Goal: Task Accomplishment & Management: Manage account settings

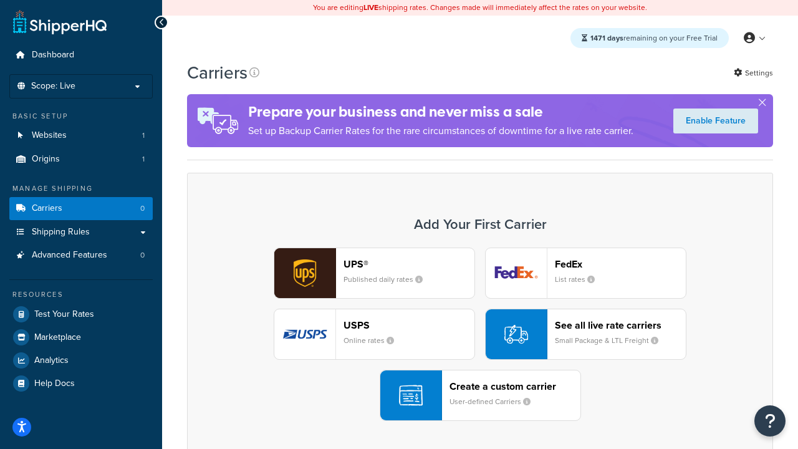
click at [480, 334] on div "UPS® Published daily rates FedEx List rates USPS Online rates See all live rate…" at bounding box center [480, 333] width 560 height 173
click at [620, 264] on header "FedEx" at bounding box center [620, 264] width 131 height 12
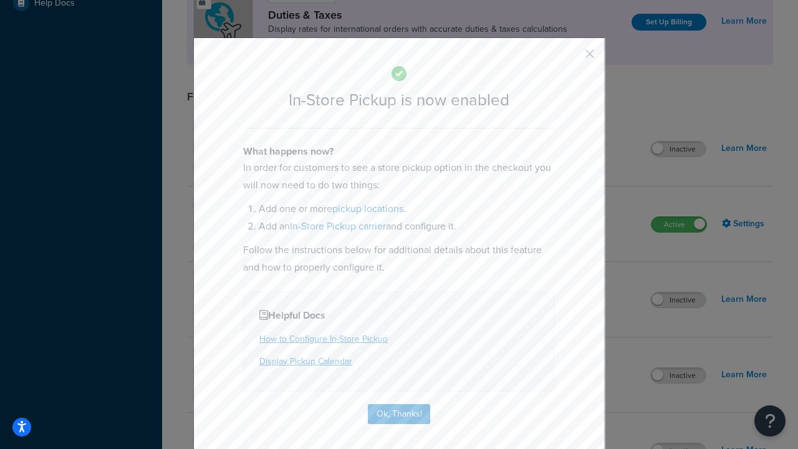
click at [571, 58] on button "button" at bounding box center [570, 58] width 3 height 3
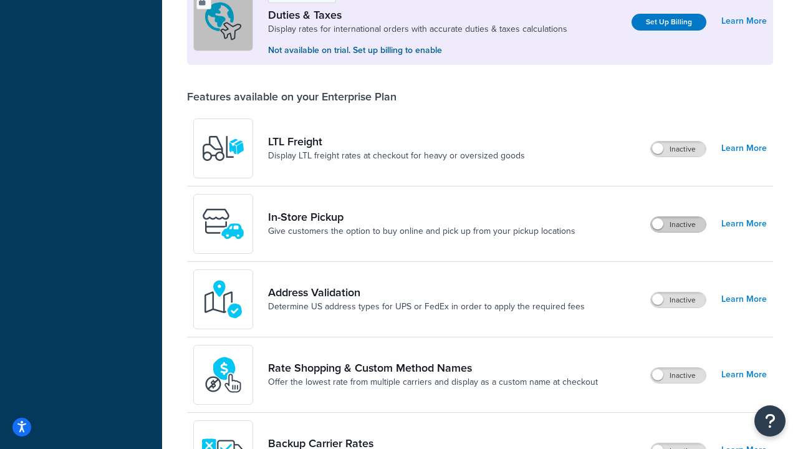
scroll to position [380, 0]
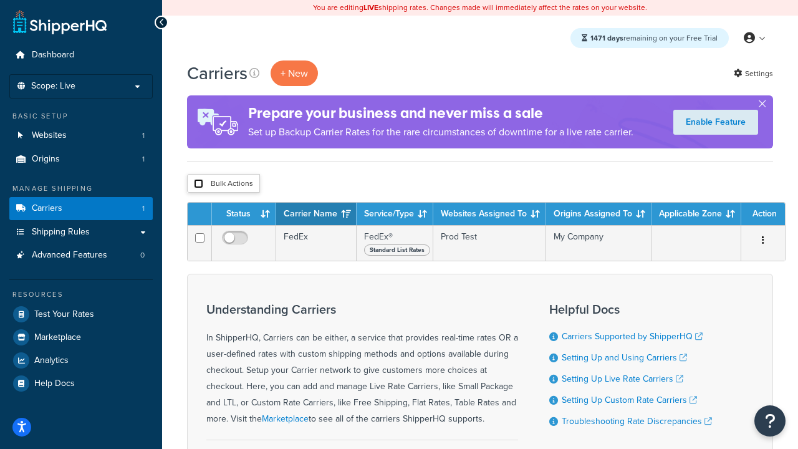
click at [198, 184] on input "checkbox" at bounding box center [198, 183] width 9 height 9
checkbox input "true"
click at [0, 0] on button "Delete" at bounding box center [0, 0] width 0 height 0
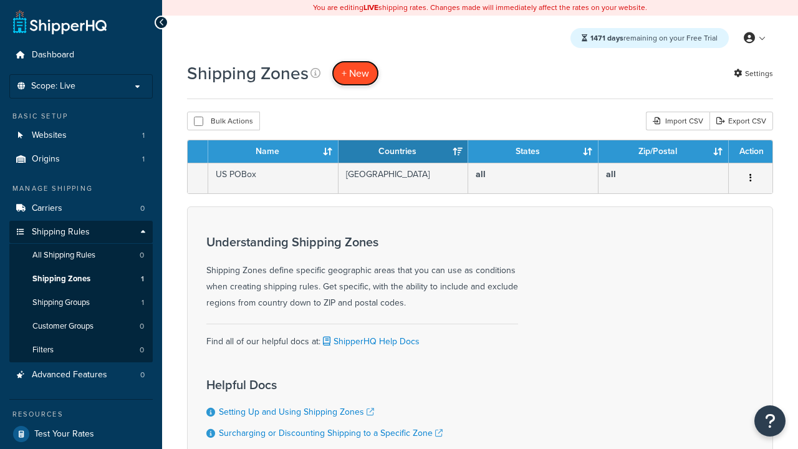
click at [355, 73] on span "+ New" at bounding box center [354, 73] width 27 height 14
click at [273, 152] on th "Name" at bounding box center [273, 151] width 130 height 22
click at [403, 152] on th "Countries" at bounding box center [403, 151] width 130 height 22
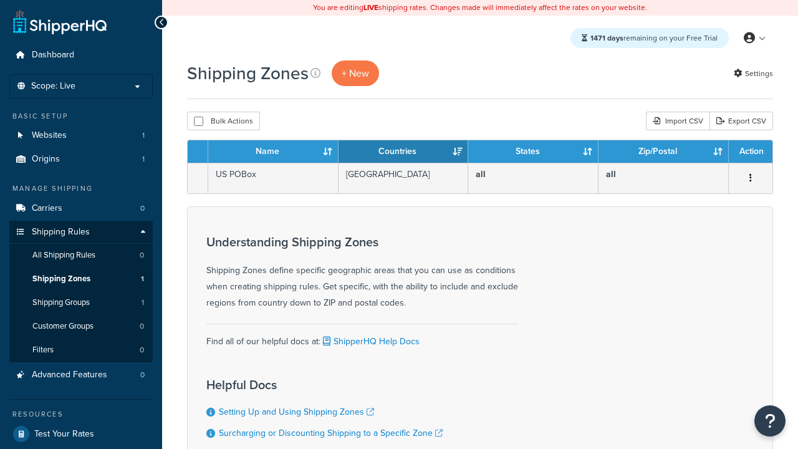
click at [533, 152] on th "States" at bounding box center [533, 151] width 130 height 22
click at [663, 152] on th "Zip/Postal" at bounding box center [663, 151] width 130 height 22
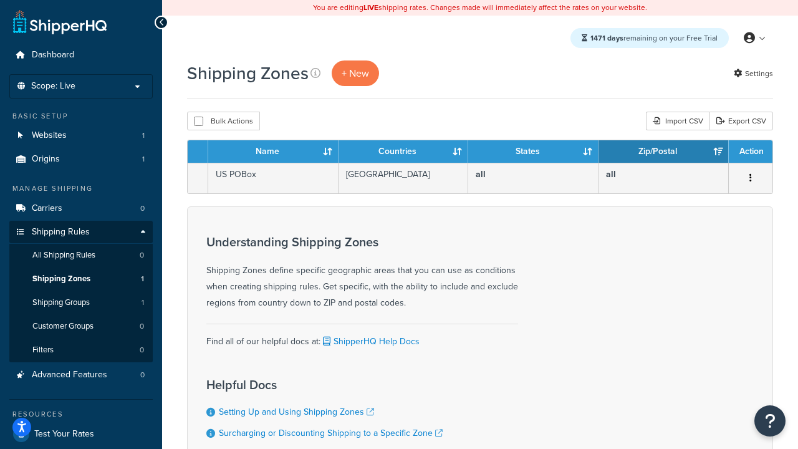
click at [750, 152] on th "Action" at bounding box center [750, 151] width 44 height 22
click at [315, 73] on icon at bounding box center [315, 73] width 10 height 10
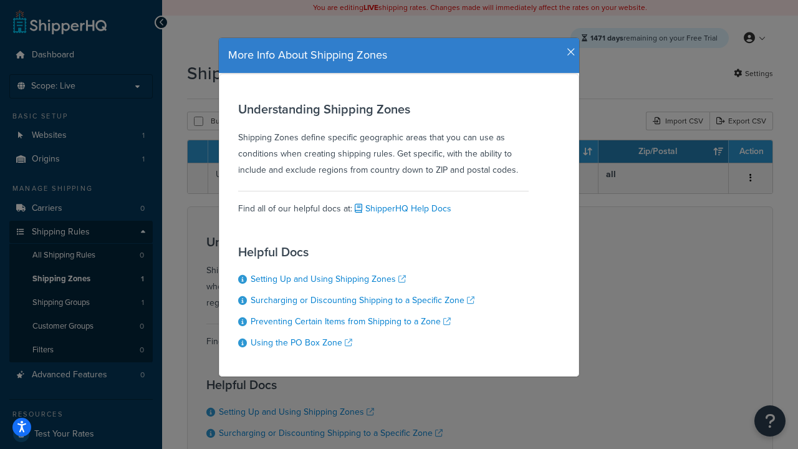
click at [568, 47] on icon "button" at bounding box center [570, 52] width 9 height 11
